Goal: Obtain resource: Download file/media

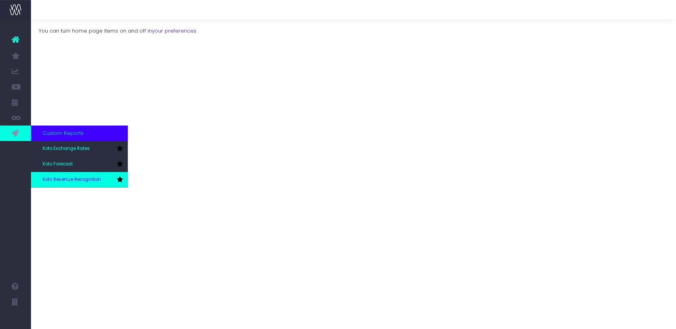
click at [63, 175] on link "Koto Revenue Recognition" at bounding box center [79, 179] width 97 height 15
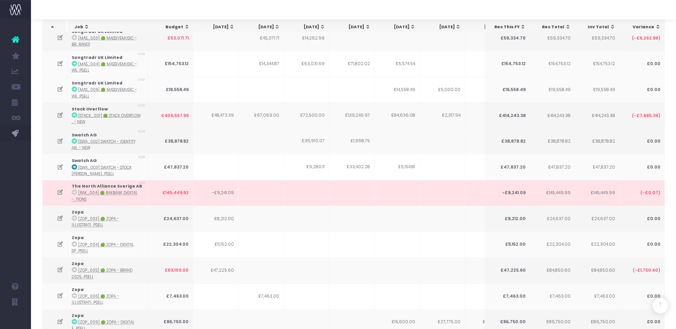
scroll to position [2157, 0]
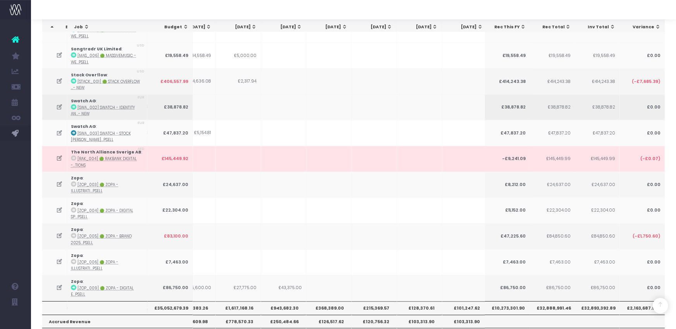
scroll to position [0, 252]
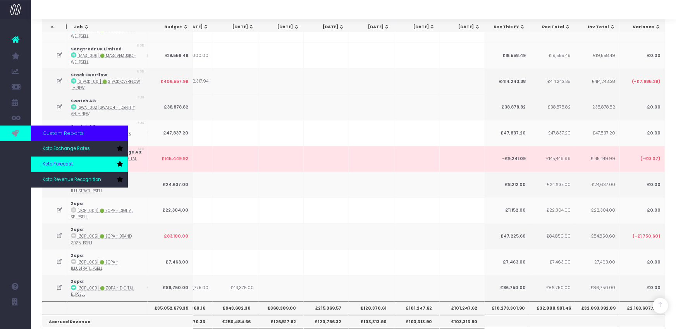
click at [54, 159] on link "Koto Forecast" at bounding box center [79, 163] width 97 height 15
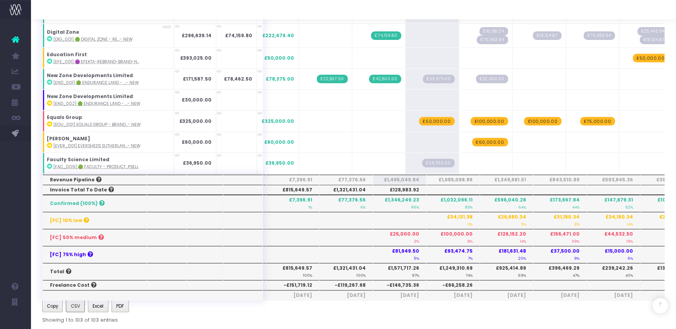
scroll to position [201, 0]
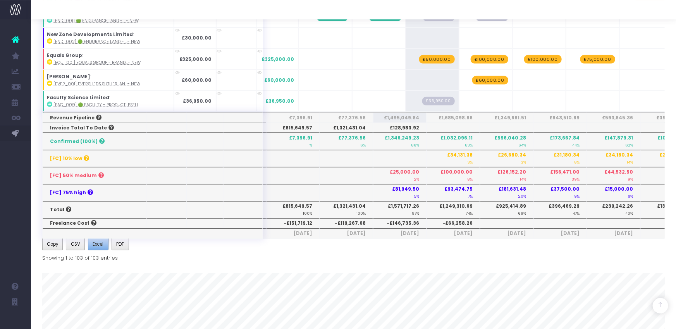
click at [103, 248] on button "Excel" at bounding box center [98, 244] width 21 height 12
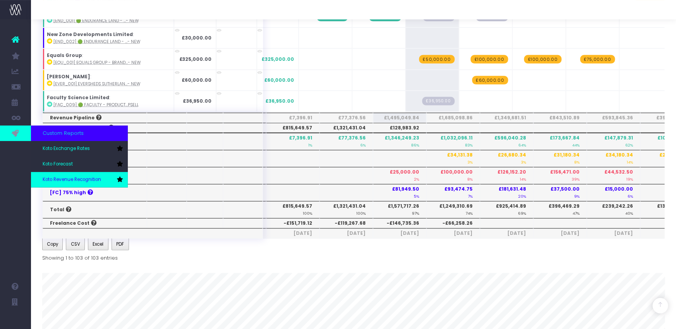
click at [76, 179] on span "Koto Revenue Recognition" at bounding box center [72, 179] width 58 height 7
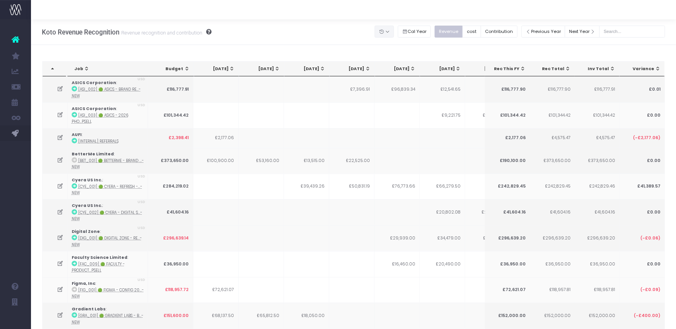
click at [394, 34] on button "button" at bounding box center [383, 32] width 19 height 12
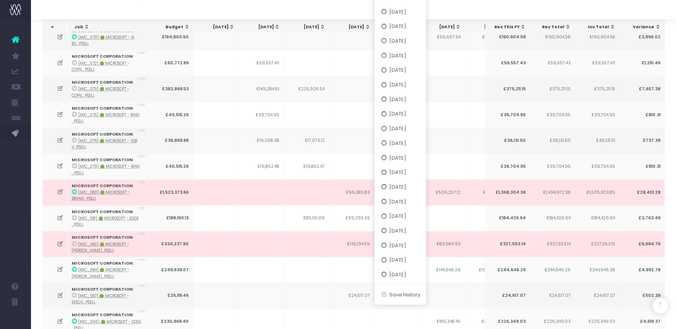
scroll to position [1275, 0]
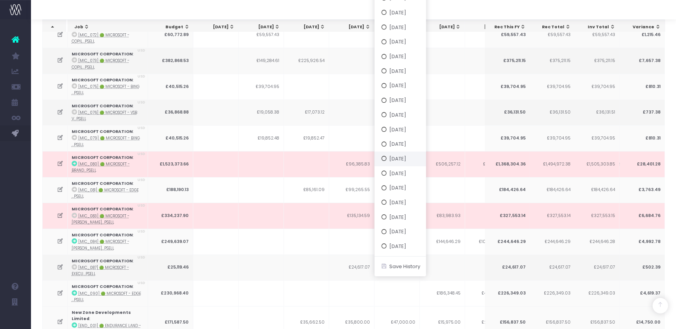
click at [413, 161] on button "[DATE]" at bounding box center [399, 158] width 51 height 15
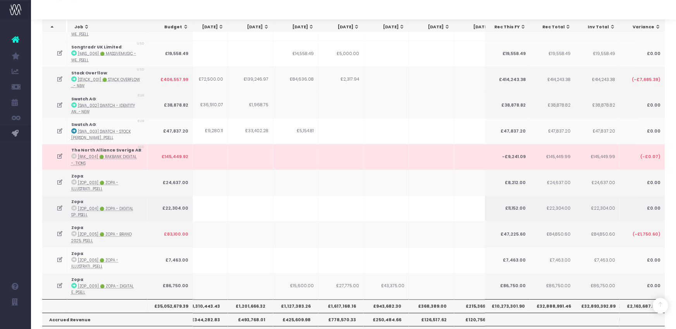
scroll to position [0, 0]
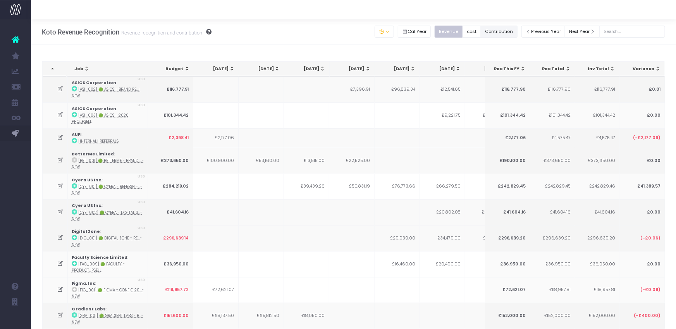
click at [515, 30] on button "Contribution" at bounding box center [499, 32] width 37 height 12
click at [460, 34] on button "Revenue" at bounding box center [448, 32] width 28 height 12
click at [384, 32] on icon "button" at bounding box center [381, 32] width 5 height 0
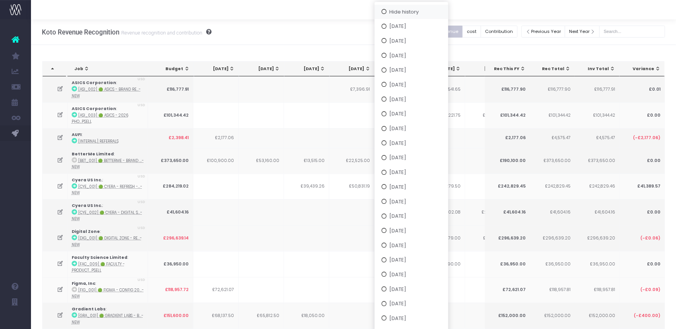
drag, startPoint x: 412, startPoint y: 13, endPoint x: 416, endPoint y: 12, distance: 4.4
click at [412, 13] on button "Hide history" at bounding box center [411, 11] width 74 height 15
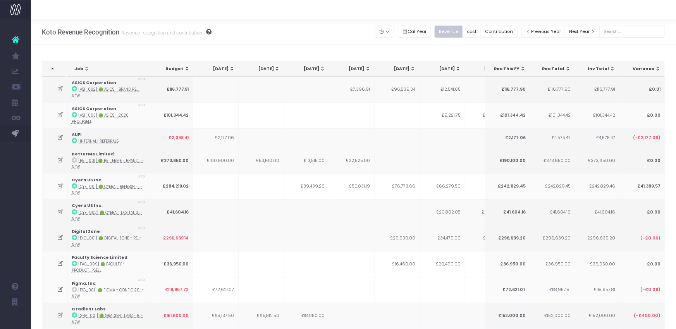
click at [416, 12] on div at bounding box center [353, 9] width 645 height 19
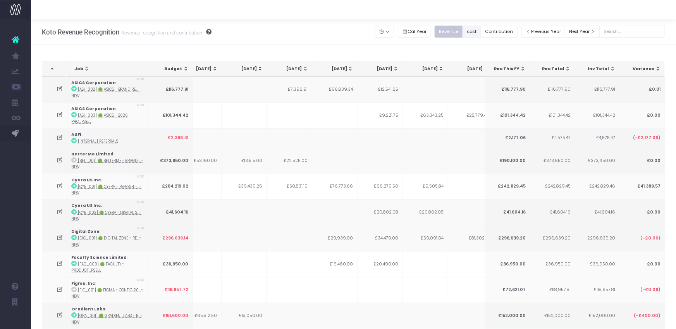
click at [481, 31] on button "cost" at bounding box center [471, 32] width 19 height 12
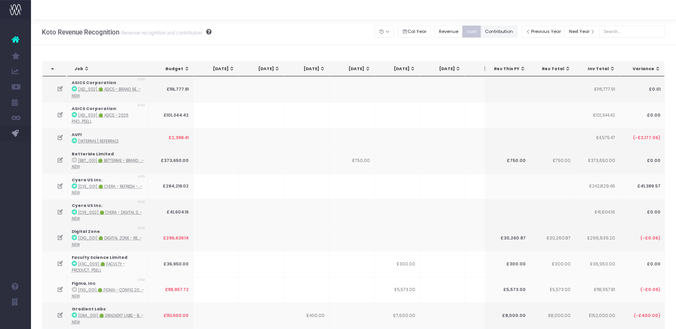
click at [496, 29] on button "Contribution" at bounding box center [499, 32] width 37 height 12
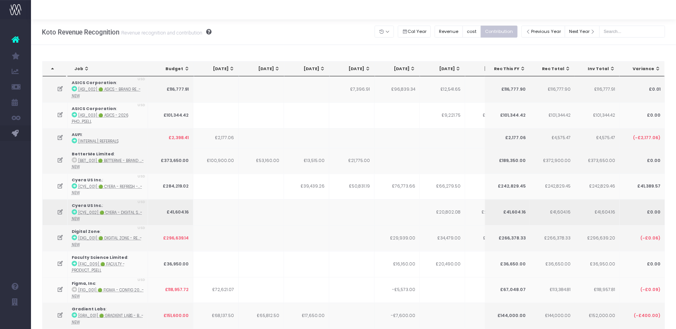
click at [420, 205] on td "£20,802.08" at bounding box center [442, 212] width 45 height 26
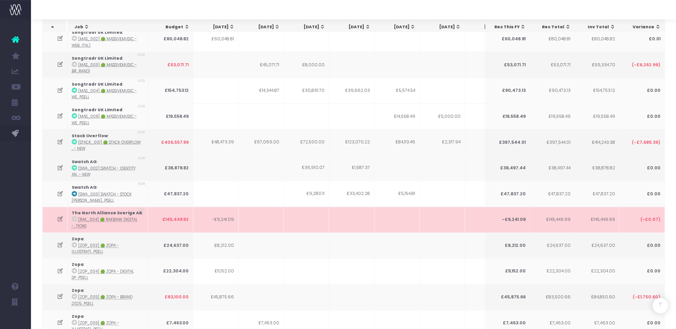
scroll to position [2159, 0]
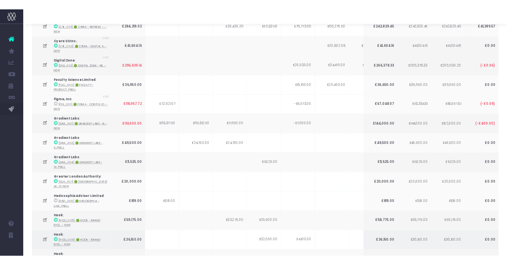
scroll to position [0, 0]
